Goal: Task Accomplishment & Management: Complete application form

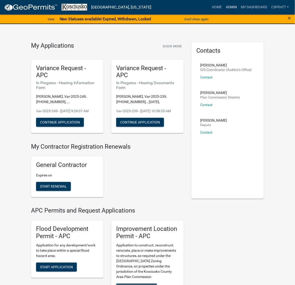
click at [224, 6] on link "Admin" at bounding box center [231, 8] width 15 height 10
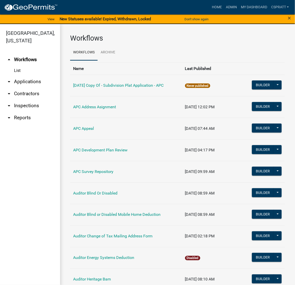
click at [36, 88] on link "arrow_drop_down Applications" at bounding box center [30, 82] width 60 height 12
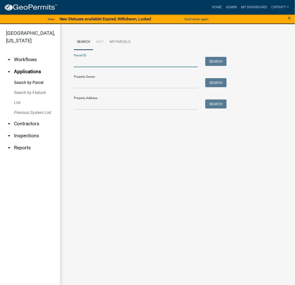
click at [77, 67] on input "Parcel ID:" at bounding box center [136, 62] width 124 height 10
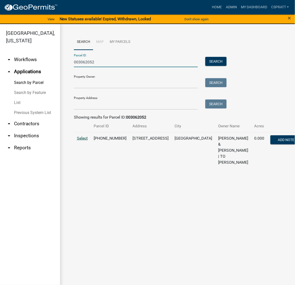
click at [85, 141] on span "Select" at bounding box center [82, 138] width 11 height 5
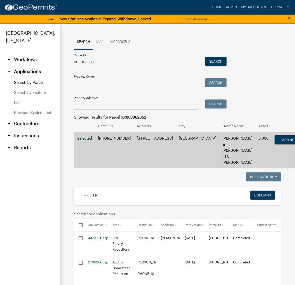
click at [108, 67] on input "003062052" at bounding box center [136, 62] width 124 height 10
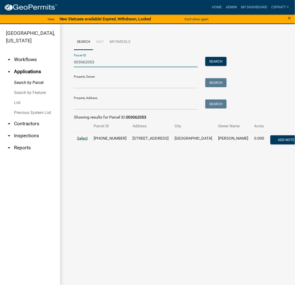
type input "003062053"
click at [88, 141] on span "Select" at bounding box center [82, 138] width 11 height 5
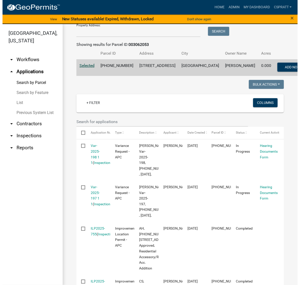
scroll to position [125, 0]
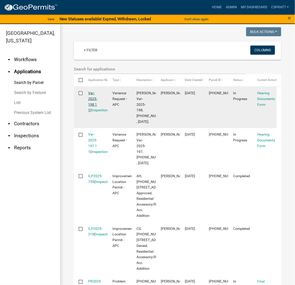
click at [98, 112] on link "Var-2025-198 1 1" at bounding box center [93, 101] width 9 height 21
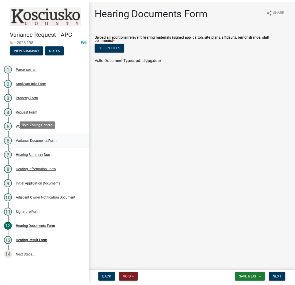
scroll to position [66, 0]
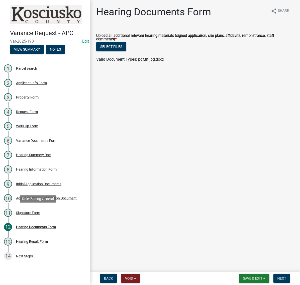
click at [37, 214] on div "Signature Form" at bounding box center [28, 213] width 24 height 4
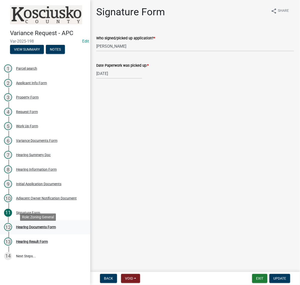
click at [45, 229] on div "Hearing Documents Form" at bounding box center [36, 227] width 40 height 4
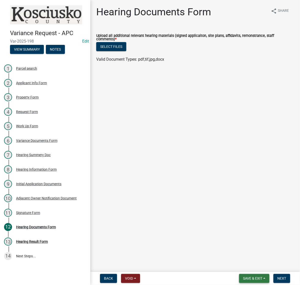
click at [243, 279] on span "Save & Exit" at bounding box center [252, 279] width 19 height 4
click at [229, 261] on button "Save & Exit" at bounding box center [249, 263] width 40 height 12
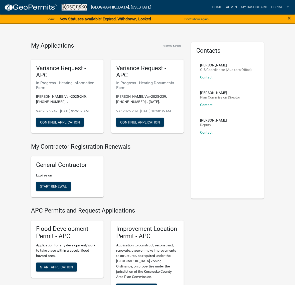
click at [224, 7] on link "Admin" at bounding box center [231, 8] width 15 height 10
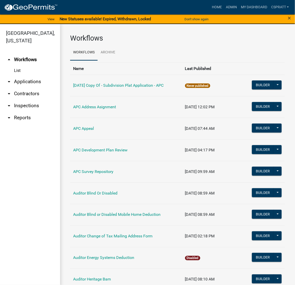
click at [35, 88] on link "arrow_drop_down Applications" at bounding box center [30, 82] width 60 height 12
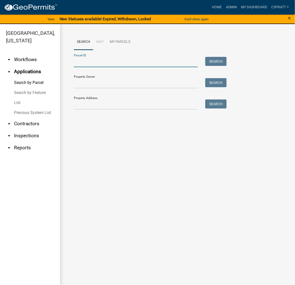
drag, startPoint x: 80, startPoint y: 70, endPoint x: 83, endPoint y: 68, distance: 4.0
click at [80, 67] on input "Parcel ID:" at bounding box center [136, 62] width 124 height 10
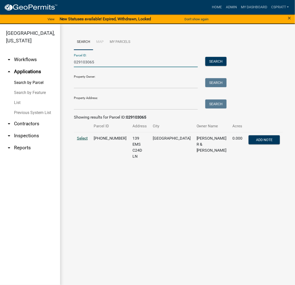
type input "029103065"
click at [86, 141] on span "Select" at bounding box center [82, 138] width 11 height 5
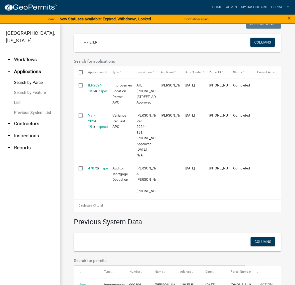
scroll to position [157, 0]
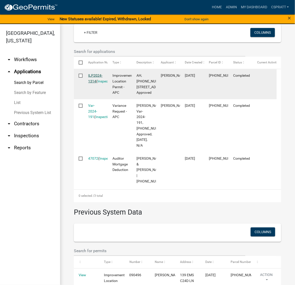
click at [99, 83] on link "ILP2024-1314" at bounding box center [96, 78] width 14 height 10
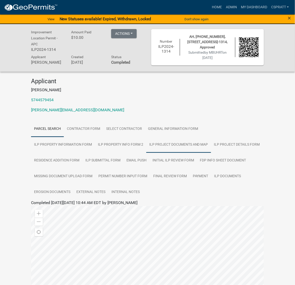
click at [211, 153] on link "ILP Project Documents and Map" at bounding box center [178, 145] width 65 height 16
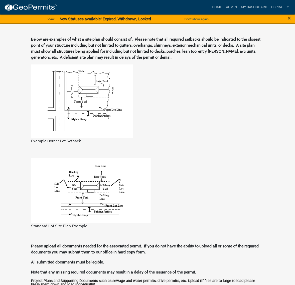
scroll to position [282, 0]
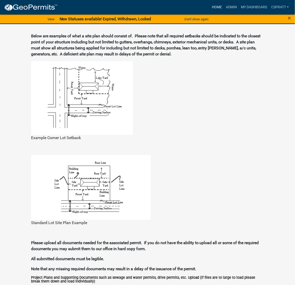
click at [210, 9] on link "Home" at bounding box center [217, 8] width 14 height 10
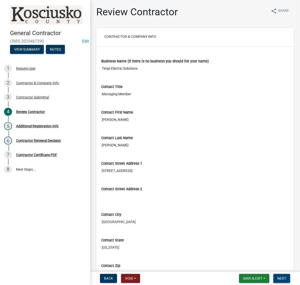
click at [283, 277] on span "Next" at bounding box center [282, 279] width 9 height 4
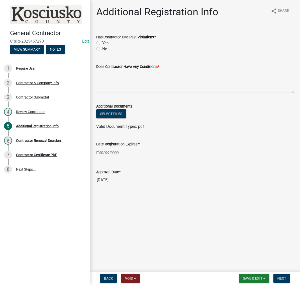
click at [102, 52] on label "No" at bounding box center [104, 49] width 5 height 6
click at [102, 49] on input "No" at bounding box center [103, 47] width 3 height 3
radio input "true"
click at [112, 92] on textarea "Does Contractor Have Any Conditions: *" at bounding box center [195, 82] width 198 height 24
type textarea "none"
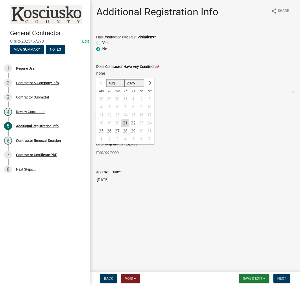
click at [122, 157] on div "Aug Sep Oct Nov Dec 2025 2026 2027 2028 2029 2030 2031 2032 2033 2034 2035 2036…" at bounding box center [119, 152] width 46 height 10
click at [142, 87] on select "2025 2026 2027 2028 2029 2030 2031 2032 2033 2034 2035 2036 2037 2038 2039 2040…" at bounding box center [135, 83] width 20 height 8
select select "2026"
click at [133, 87] on select "2025 2026 2027 2028 2029 2030 2031 2032 2033 2034 2035 2036 2037 2038 2039 2040…" at bounding box center [135, 83] width 20 height 8
click at [137, 127] on div "21" at bounding box center [133, 123] width 8 height 8
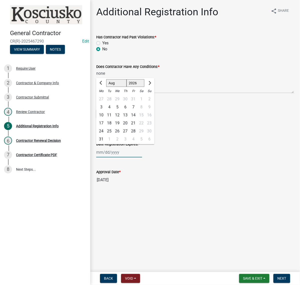
type input "08/21/2026"
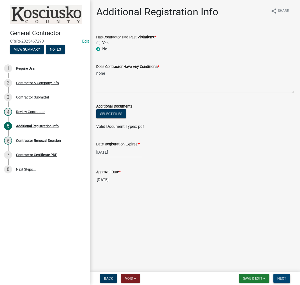
click at [278, 277] on span "Next" at bounding box center [282, 279] width 9 height 4
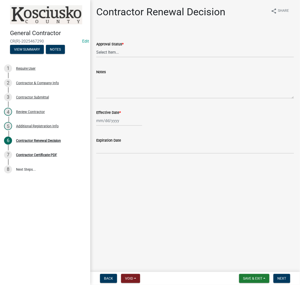
drag, startPoint x: 116, startPoint y: 57, endPoint x: 115, endPoint y: 62, distance: 5.0
click at [116, 46] on label "Approval Status *" at bounding box center [109, 45] width 27 height 4
click at [116, 57] on select "Select Item... Approved Denied" at bounding box center [195, 52] width 198 height 10
drag, startPoint x: 115, startPoint y: 62, endPoint x: 115, endPoint y: 65, distance: 2.8
click at [115, 57] on select "Select Item... Approved Denied" at bounding box center [195, 52] width 198 height 10
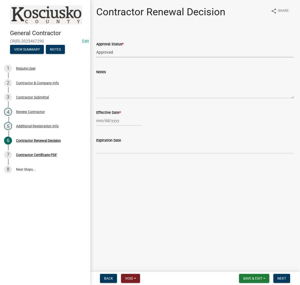
click at [98, 57] on select "Select Item... Approved Denied" at bounding box center [195, 52] width 198 height 10
select select "30db8998-795d-4bbe-8e49-f1ade8865815"
click at [116, 126] on div at bounding box center [119, 121] width 46 height 10
select select "8"
select select "2025"
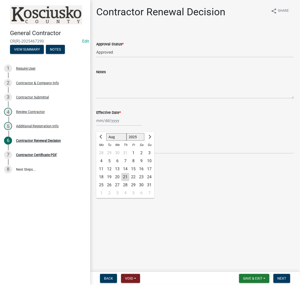
click at [129, 181] on div "21" at bounding box center [125, 177] width 8 height 8
type input "08/21/2025"
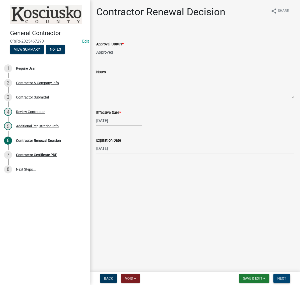
click at [278, 278] on span "Next" at bounding box center [282, 279] width 9 height 4
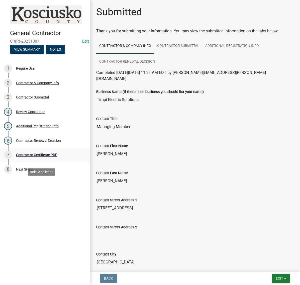
click at [57, 157] on div "Contractor Certificate PDF" at bounding box center [36, 155] width 41 height 4
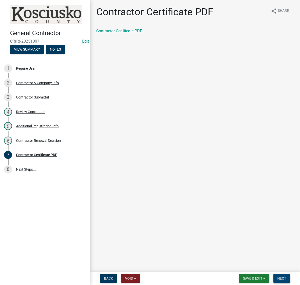
click at [282, 277] on span "Next" at bounding box center [282, 279] width 9 height 4
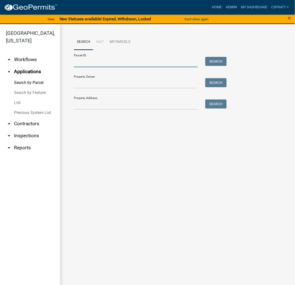
drag, startPoint x: 86, startPoint y: 73, endPoint x: 89, endPoint y: 69, distance: 4.9
click at [87, 67] on input "Parcel ID:" at bounding box center [136, 62] width 124 height 10
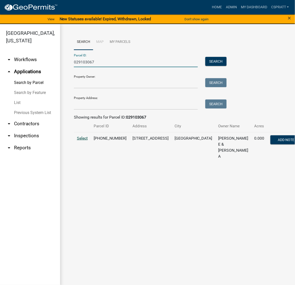
type input "029103067"
click at [83, 141] on span "Select" at bounding box center [82, 138] width 11 height 5
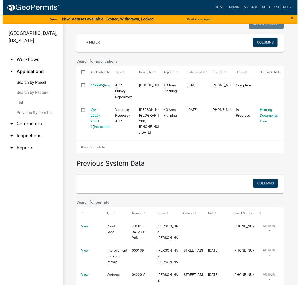
scroll to position [157, 0]
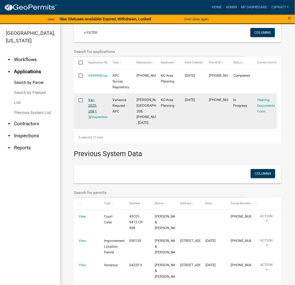
click at [95, 119] on link "Var-2025-208 1 1" at bounding box center [93, 108] width 9 height 21
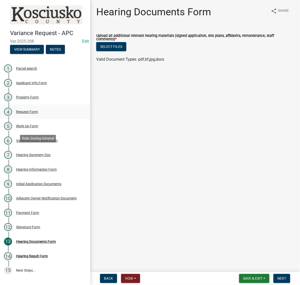
click at [38, 114] on div "Request Form" at bounding box center [27, 112] width 22 height 4
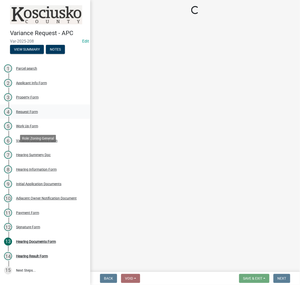
select select "77eb12f8-2a64-4a31-bfec-9b00716b2165"
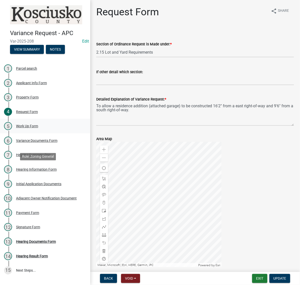
click at [37, 128] on div "Work Up Form" at bounding box center [27, 126] width 22 height 4
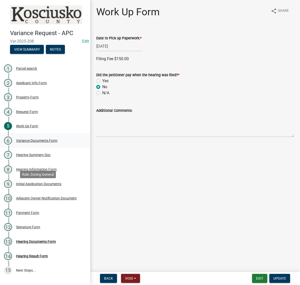
drag, startPoint x: 43, startPoint y: 189, endPoint x: 46, endPoint y: 186, distance: 3.4
click at [43, 142] on div "Variance Documents Form" at bounding box center [36, 141] width 41 height 4
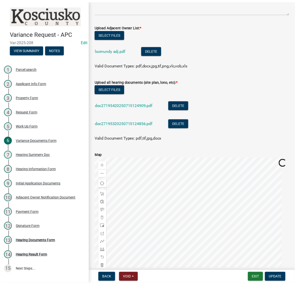
scroll to position [63, 0]
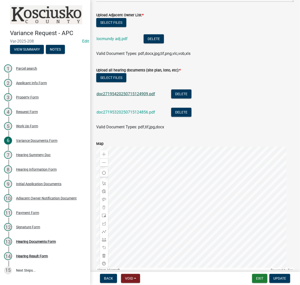
click at [155, 96] on link "doc27195420250715124909.pdf" at bounding box center [126, 94] width 59 height 5
click at [132, 115] on link "doc27195320250715124856.pdf" at bounding box center [126, 112] width 59 height 5
click at [257, 279] on button "Exit" at bounding box center [259, 278] width 15 height 9
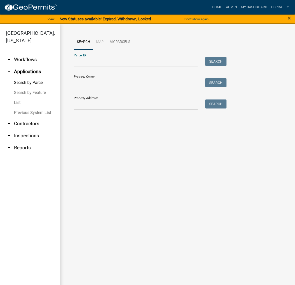
click at [92, 67] on input "Parcel ID:" at bounding box center [136, 62] width 124 height 10
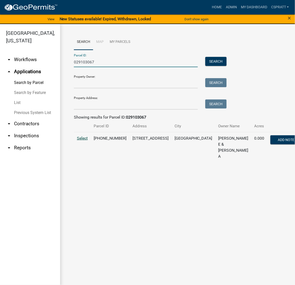
type input "029103067"
click at [87, 141] on span "Select" at bounding box center [82, 138] width 11 height 5
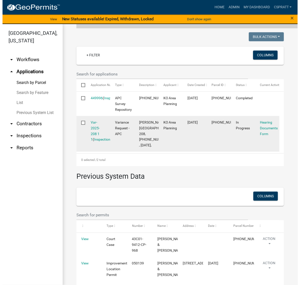
scroll to position [157, 0]
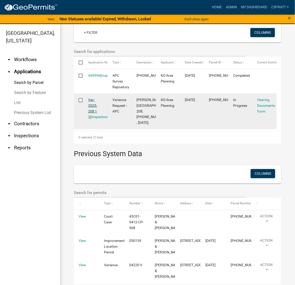
click at [94, 119] on link "Var-2025-208 1 1" at bounding box center [93, 108] width 9 height 21
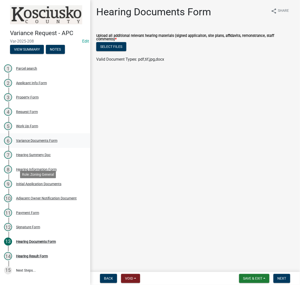
click at [37, 142] on div "Variance Documents Form" at bounding box center [36, 141] width 41 height 4
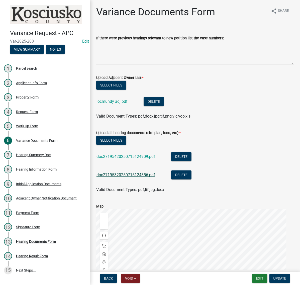
click at [133, 177] on link "doc27195320250715124856.pdf" at bounding box center [126, 175] width 59 height 5
